Goal: Transaction & Acquisition: Download file/media

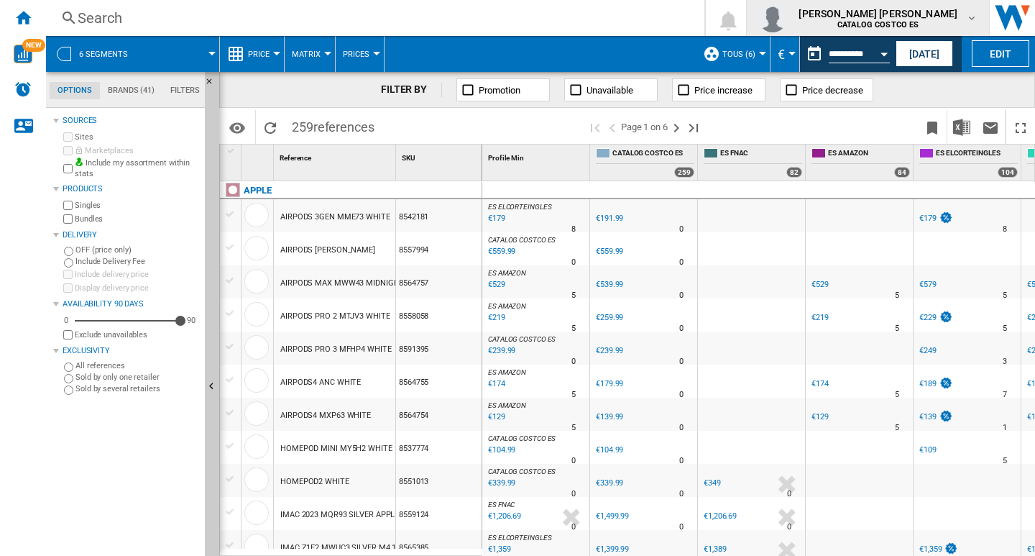
click at [972, 14] on md-icon "button" at bounding box center [971, 17] width 11 height 11
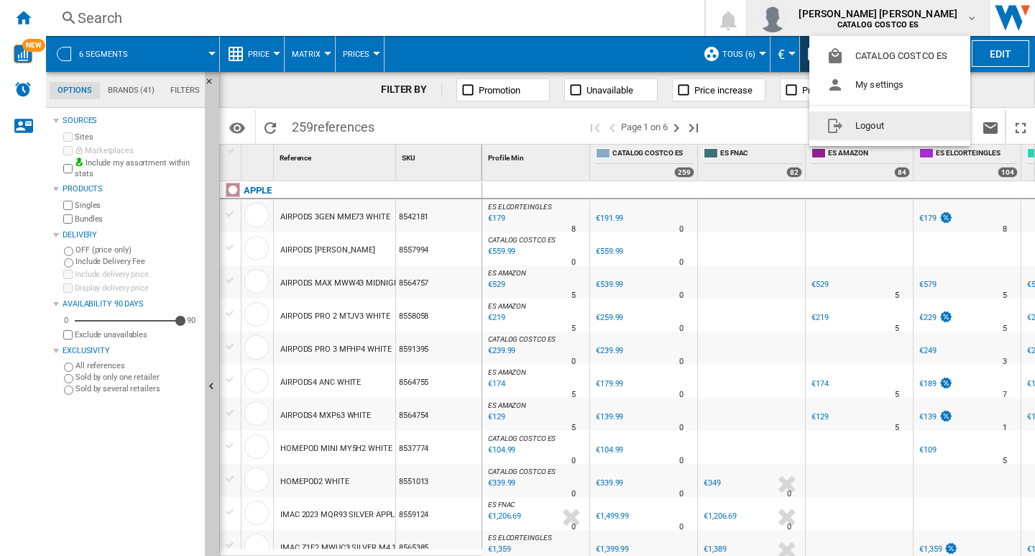
click at [861, 129] on button "Logout" at bounding box center [889, 125] width 161 height 29
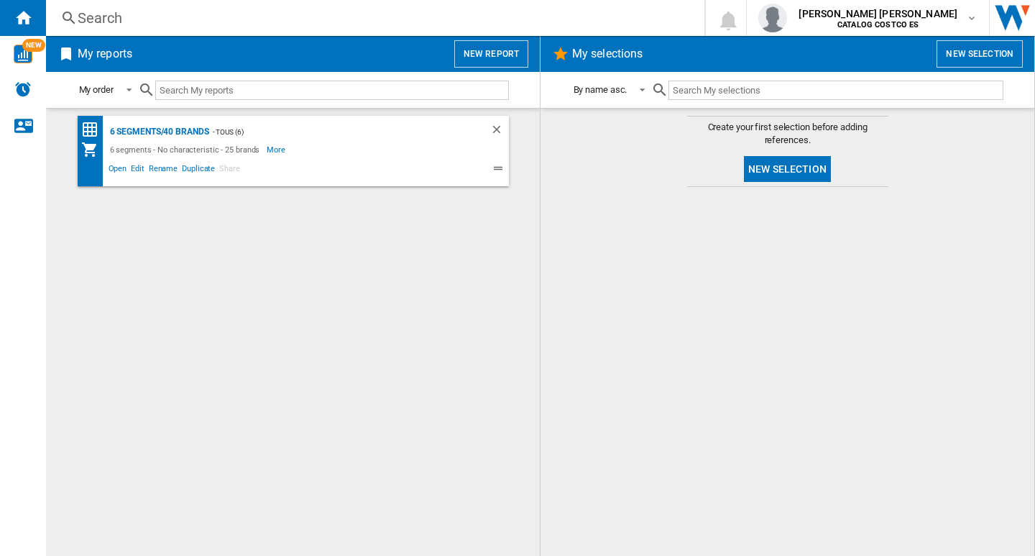
click at [484, 46] on button "New report" at bounding box center [491, 53] width 74 height 27
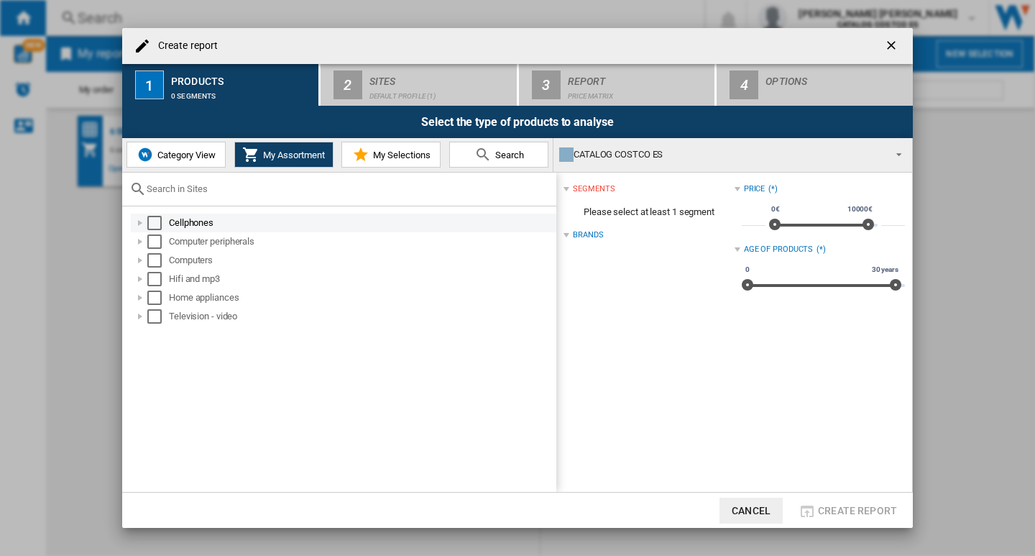
click at [155, 225] on div "Select" at bounding box center [154, 223] width 14 height 14
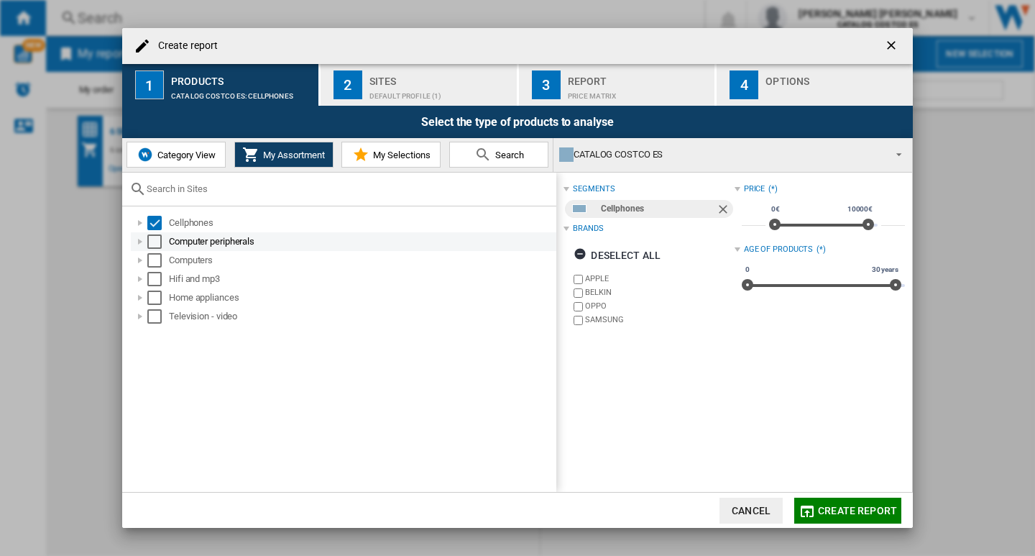
click at [155, 237] on div "Select" at bounding box center [154, 241] width 14 height 14
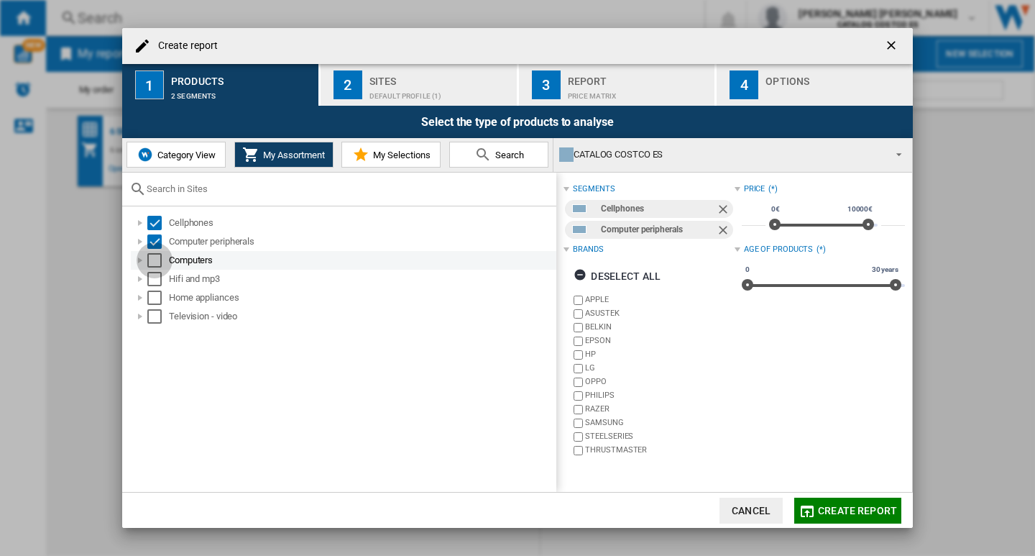
click at [154, 257] on div "Select" at bounding box center [154, 260] width 14 height 14
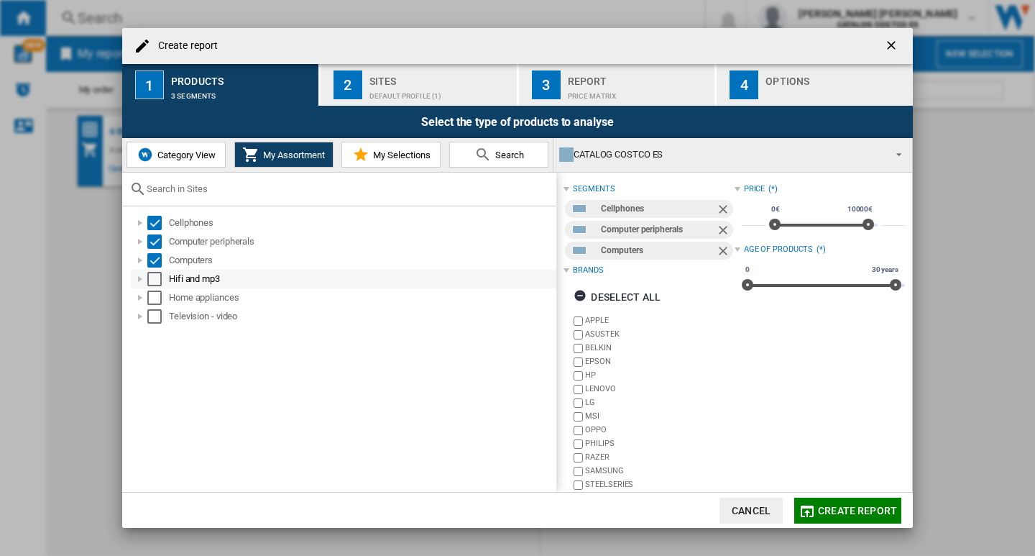
click at [155, 277] on div "Select" at bounding box center [154, 279] width 14 height 14
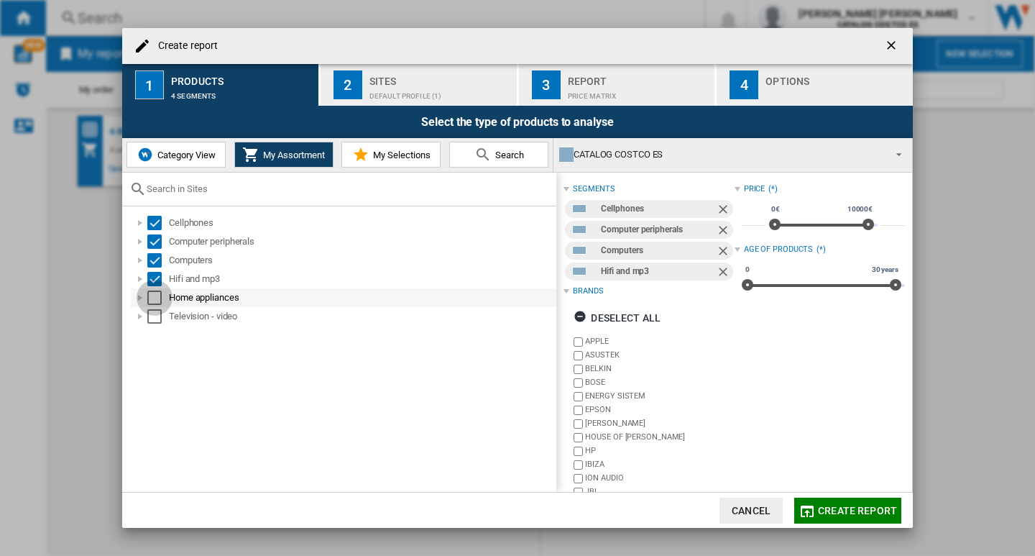
click at [149, 298] on div "Select" at bounding box center [154, 297] width 14 height 14
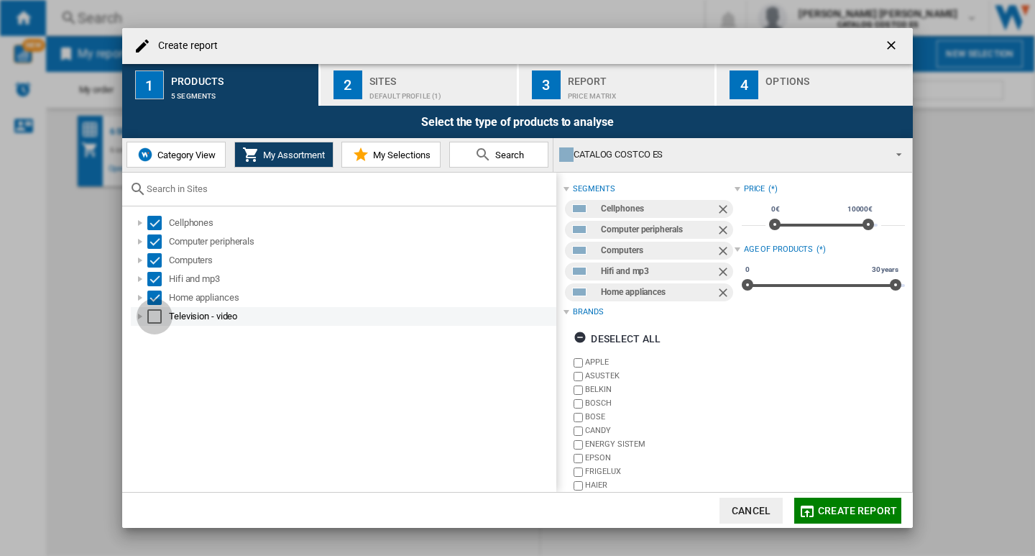
click at [154, 316] on div "Select" at bounding box center [154, 316] width 14 height 14
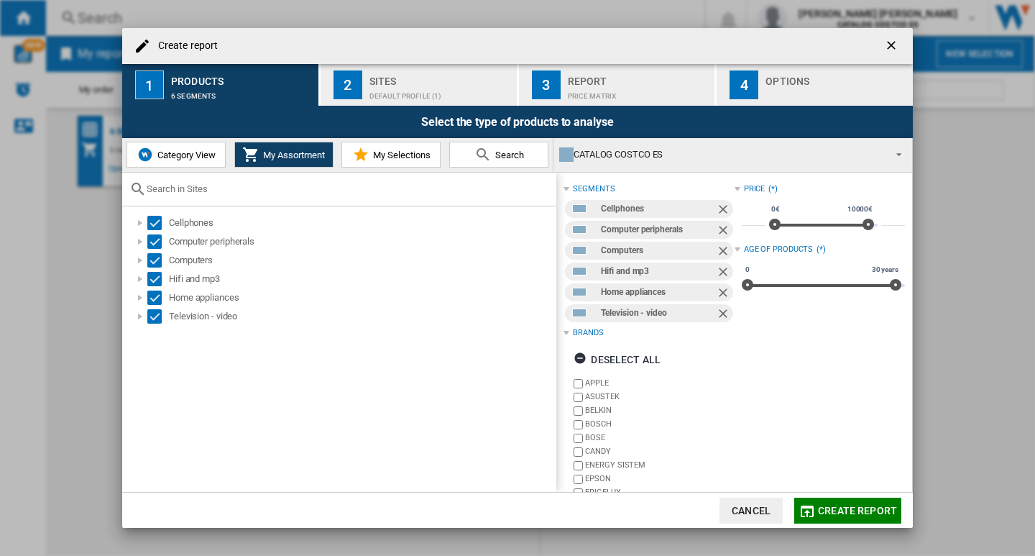
click at [421, 91] on div "Default profile (1)" at bounding box center [440, 92] width 142 height 15
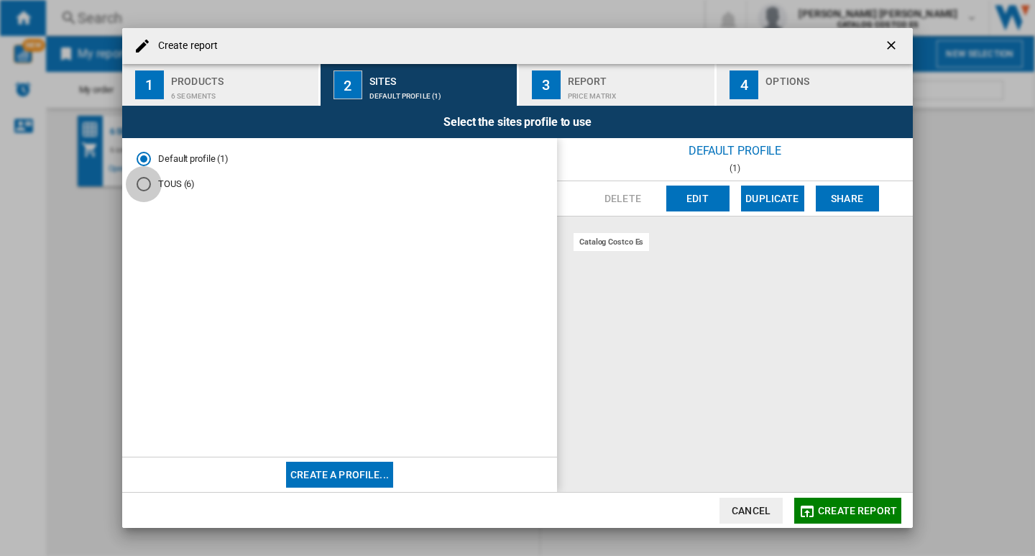
click at [144, 181] on div "TOUS (6)" at bounding box center [144, 184] width 14 height 14
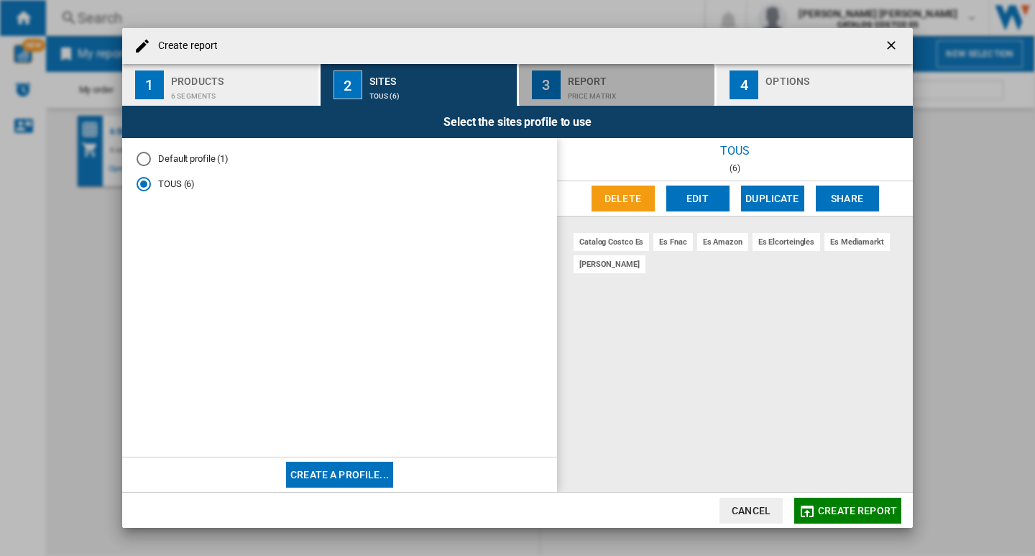
click at [584, 79] on div "Report" at bounding box center [639, 77] width 142 height 15
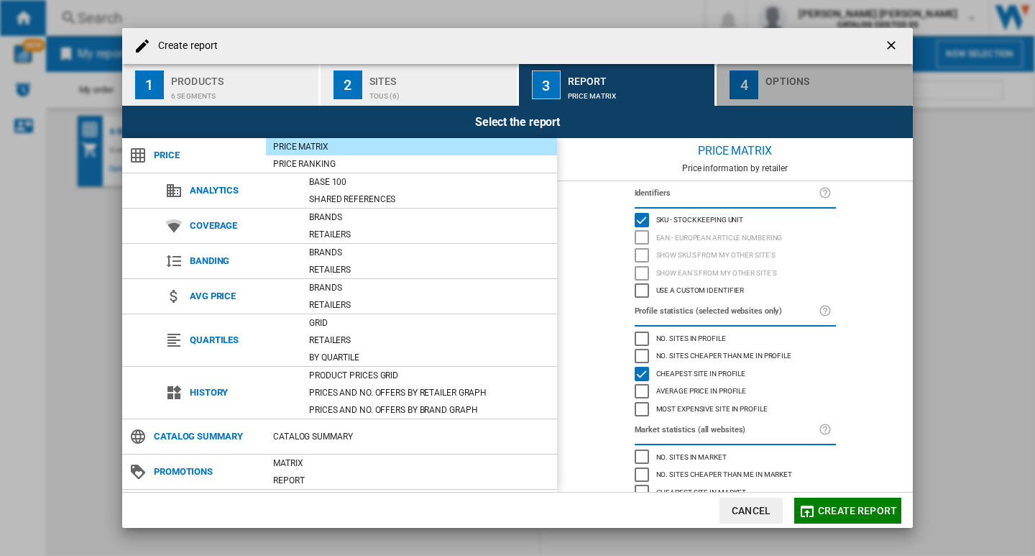
click at [793, 73] on div "Options" at bounding box center [836, 77] width 142 height 15
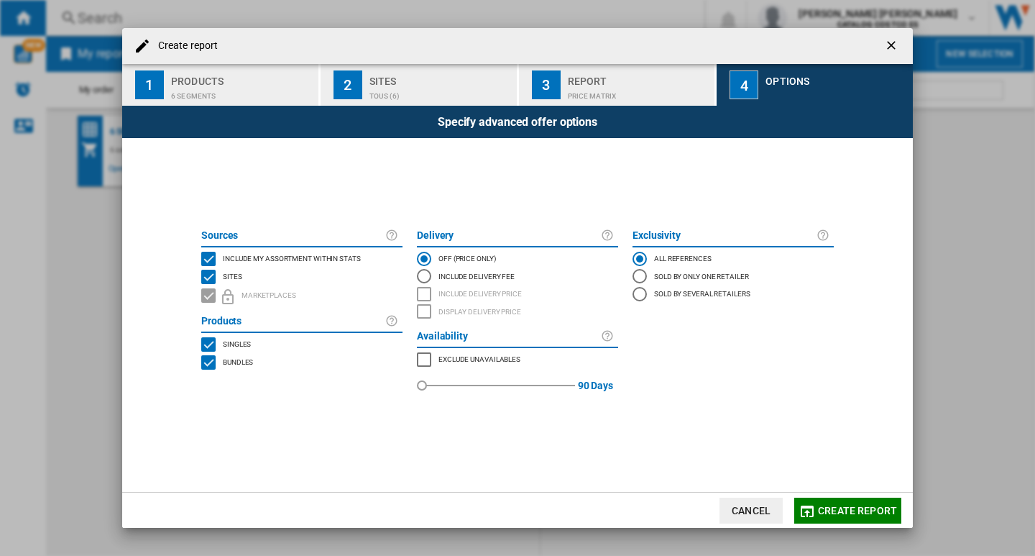
click at [852, 510] on span "Create report" at bounding box center [857, 510] width 79 height 11
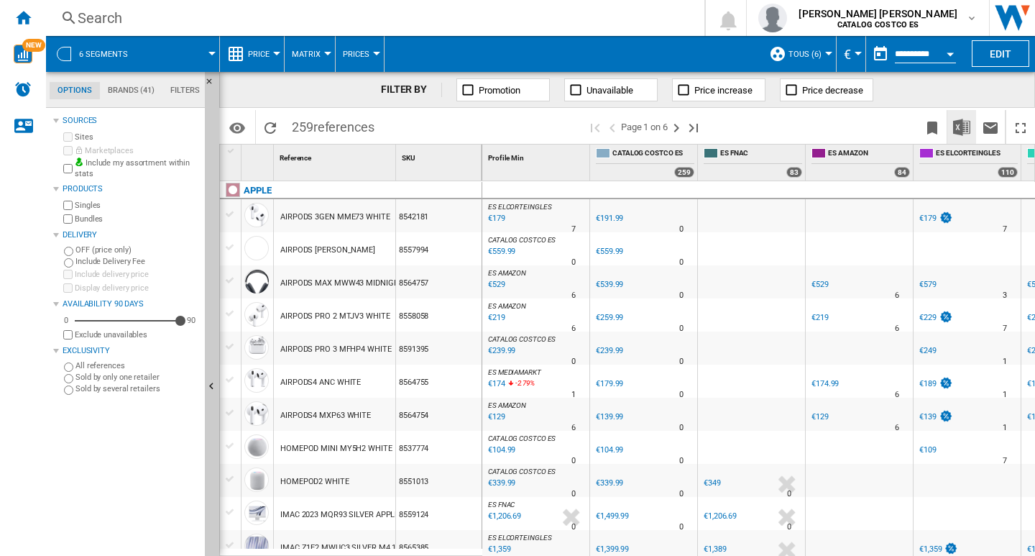
click at [959, 121] on img "Download in Excel" at bounding box center [961, 127] width 17 height 17
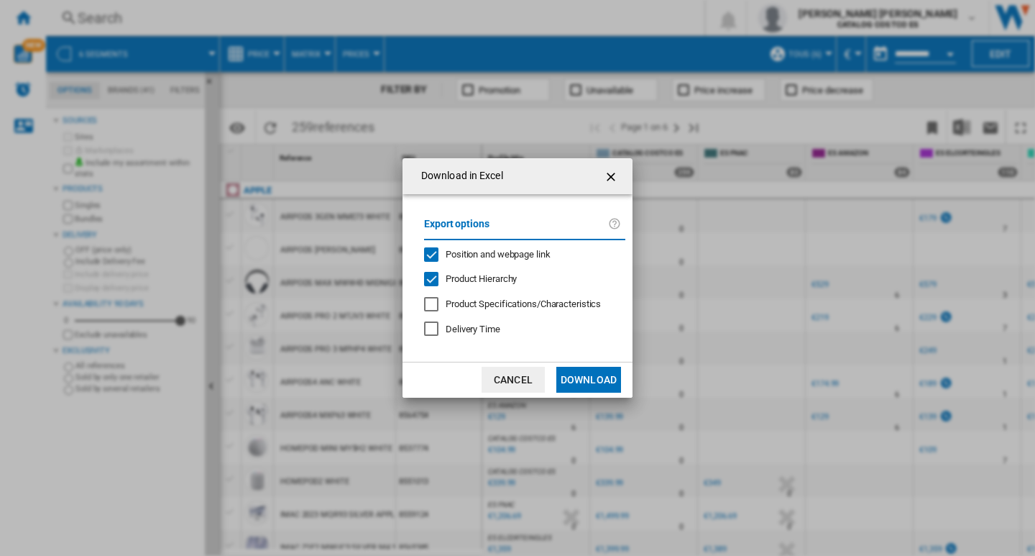
click at [574, 377] on button "Download" at bounding box center [588, 380] width 65 height 26
